Goal: Obtain resource: Download file/media

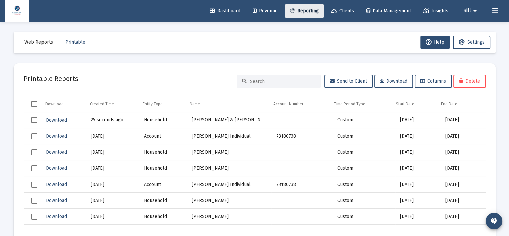
click at [302, 12] on span "Reporting" at bounding box center [304, 11] width 28 height 6
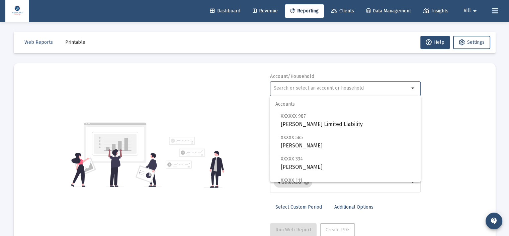
click at [303, 89] on input "text" at bounding box center [342, 88] width 136 height 5
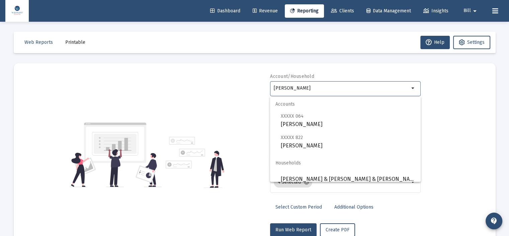
scroll to position [5, 0]
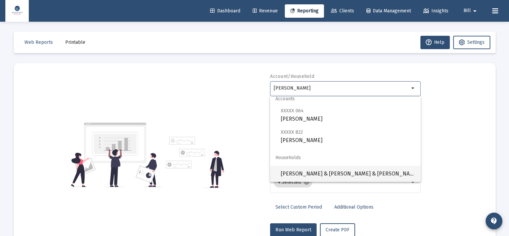
click at [328, 171] on span "[PERSON_NAME] & [PERSON_NAME] & [PERSON_NAME] Household" at bounding box center [348, 174] width 135 height 16
type input "[PERSON_NAME] & [PERSON_NAME] & [PERSON_NAME] Household"
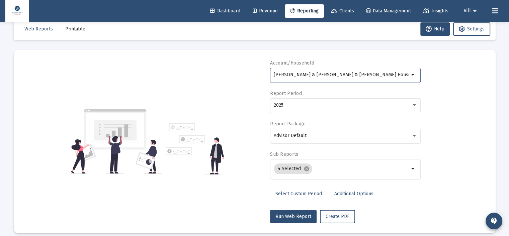
scroll to position [20, 0]
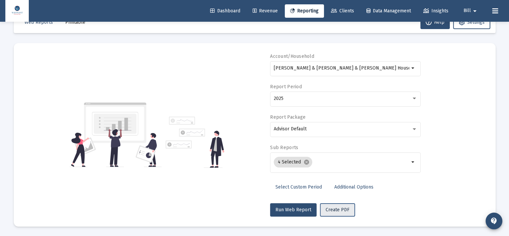
click at [337, 209] on span "Create PDF" at bounding box center [338, 210] width 24 height 6
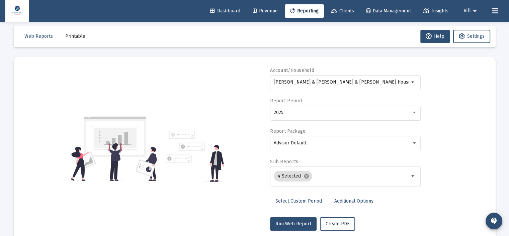
scroll to position [0, 0]
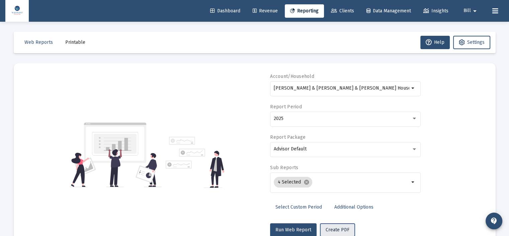
click at [338, 227] on span "Create PDF" at bounding box center [338, 230] width 24 height 6
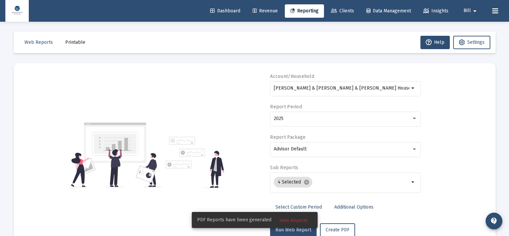
click at [291, 220] on span "View Reports" at bounding box center [294, 221] width 28 height 6
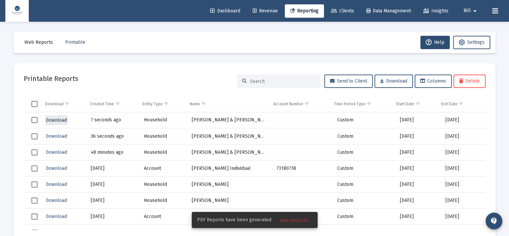
click at [64, 122] on span "Download" at bounding box center [56, 121] width 21 height 6
